Goal: Information Seeking & Learning: Learn about a topic

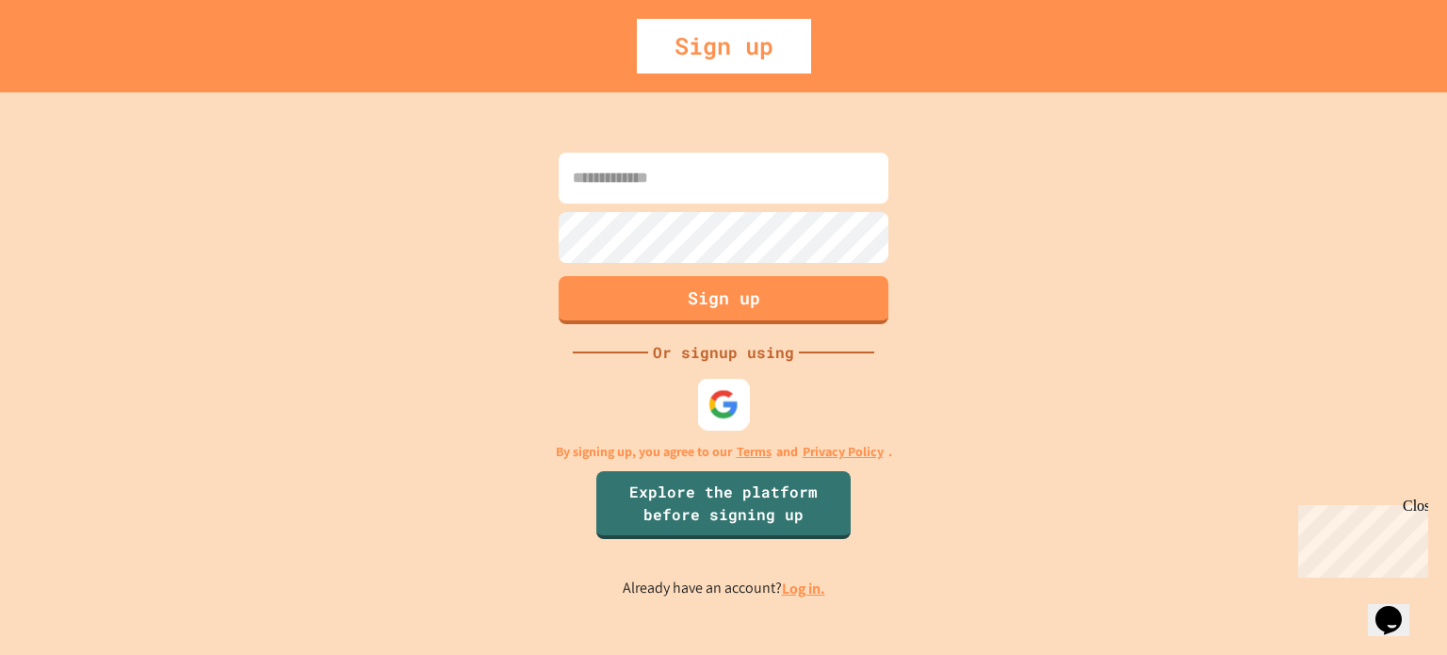
click at [717, 403] on img at bounding box center [723, 403] width 31 height 31
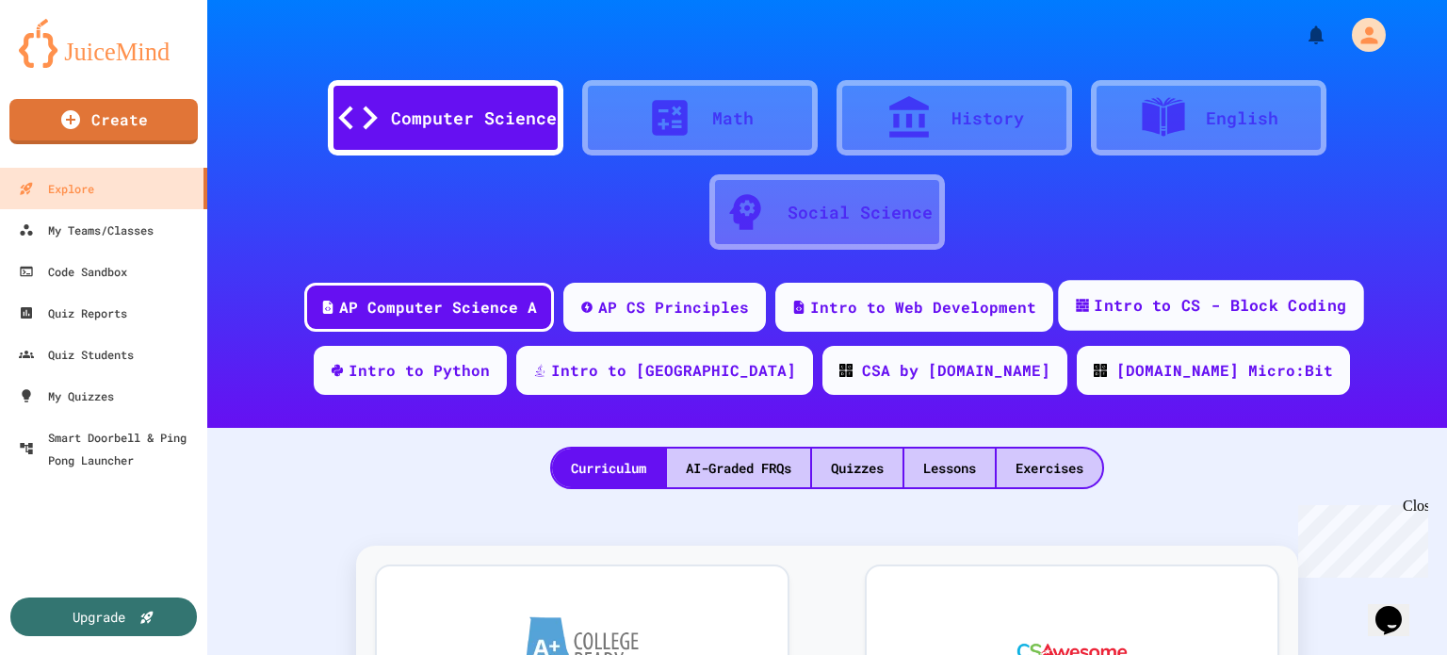
click at [1094, 304] on div "Intro to CS - Block Coding" at bounding box center [1220, 306] width 252 height 24
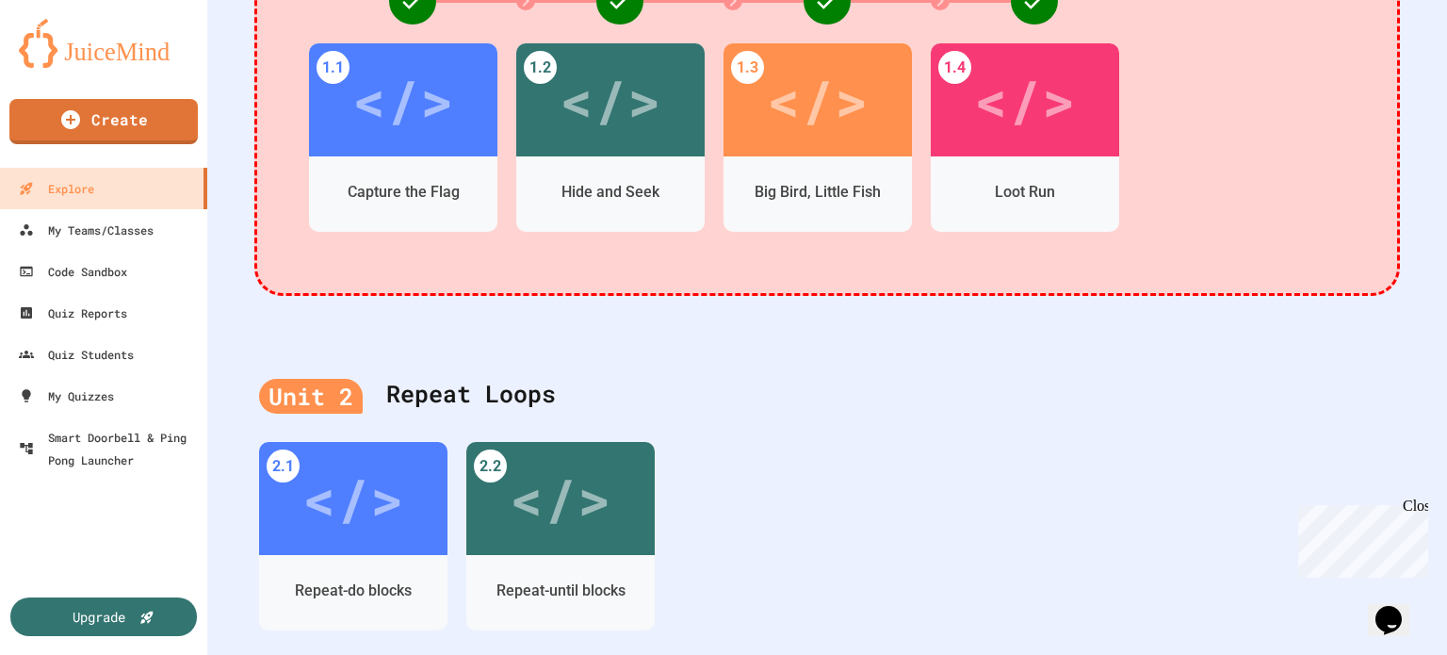
scroll to position [490, 0]
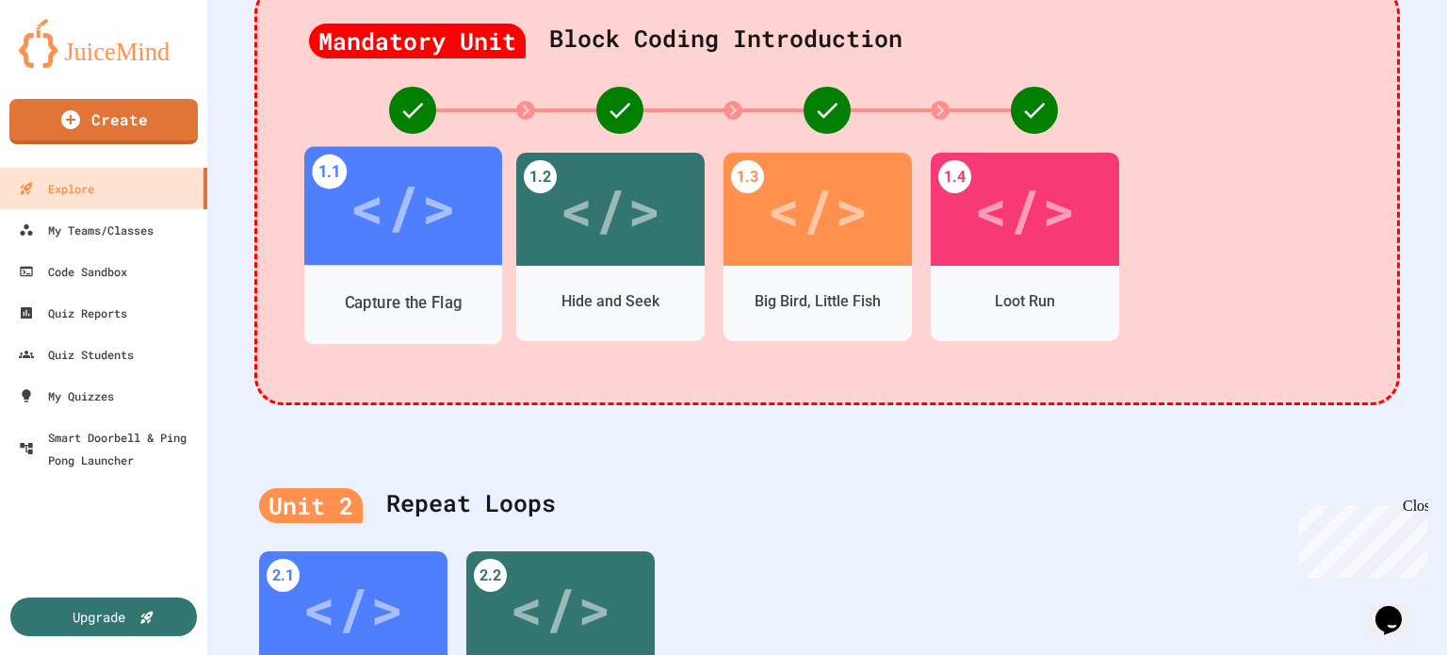
click at [396, 251] on div "</>" at bounding box center [403, 206] width 198 height 119
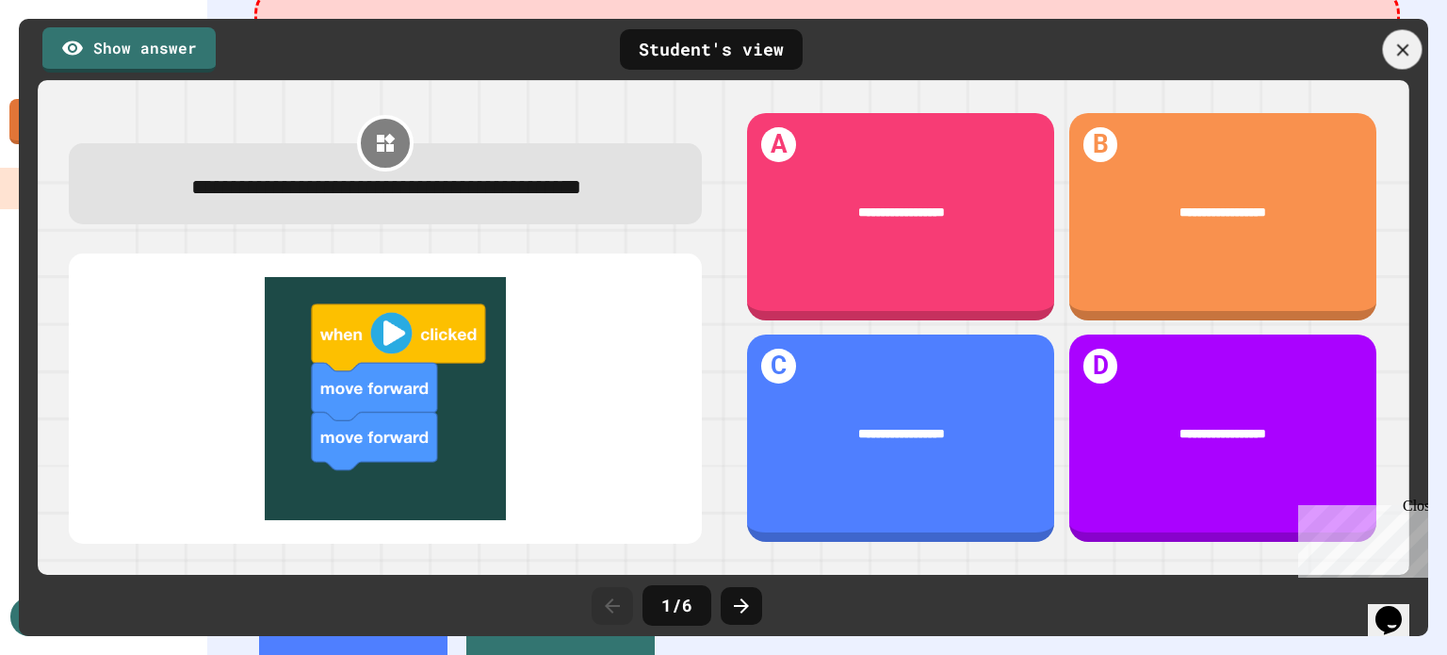
click at [1407, 46] on icon at bounding box center [1402, 50] width 21 height 21
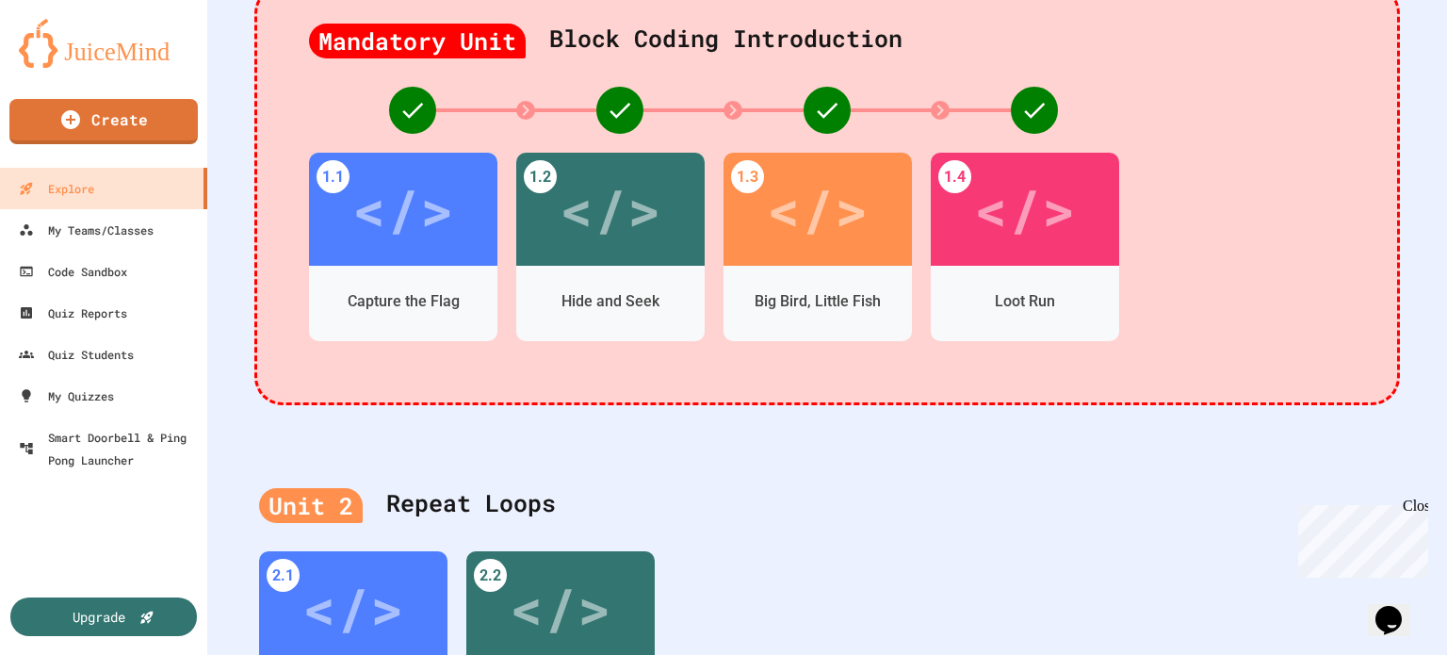
scroll to position [637, 0]
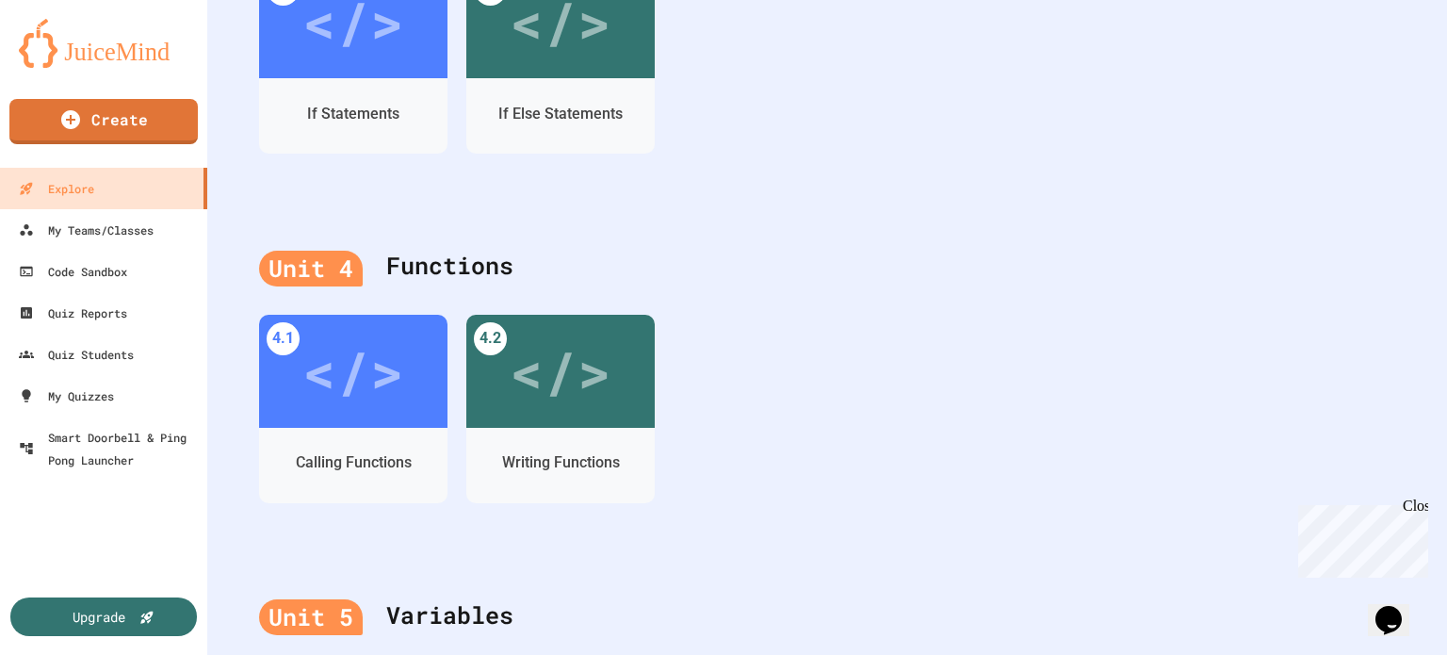
scroll to position [1677, 0]
